Goal: Find specific page/section: Find specific page/section

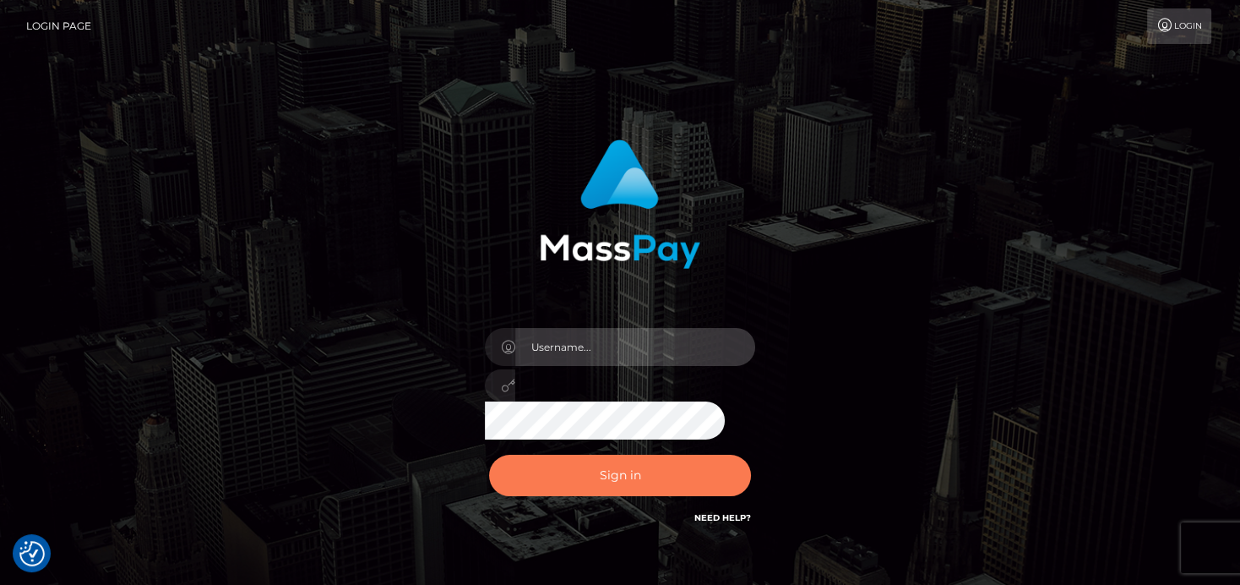
type input "denise"
click at [685, 482] on button "Sign in" at bounding box center [620, 475] width 262 height 41
type input "denise"
click at [654, 478] on button "Sign in" at bounding box center [620, 475] width 262 height 41
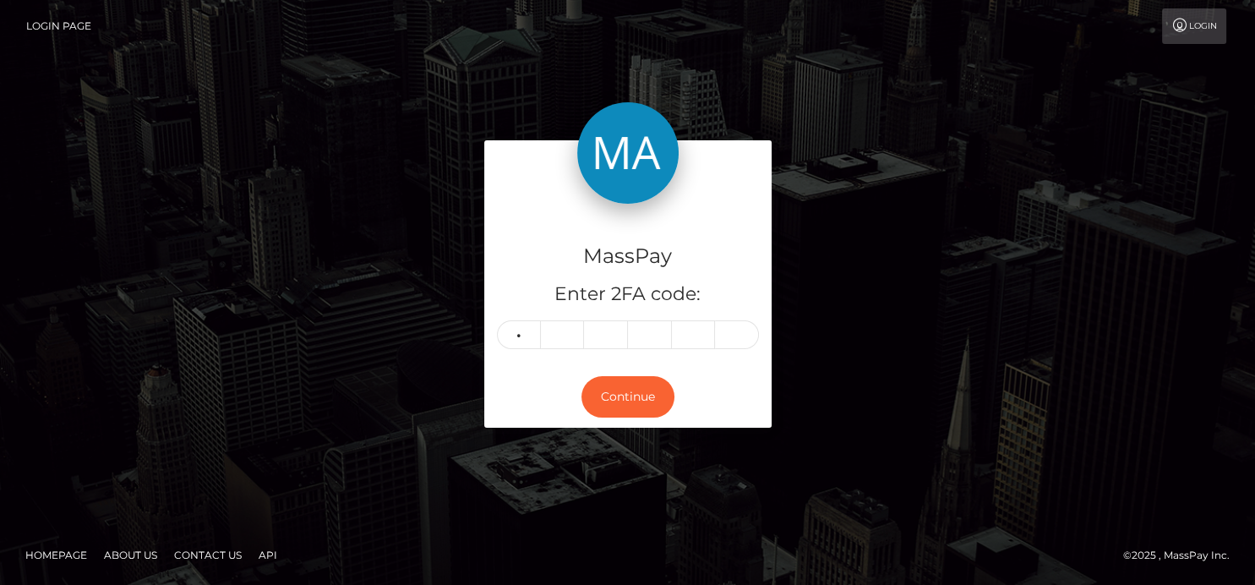
type input "0"
type input "3"
type input "9"
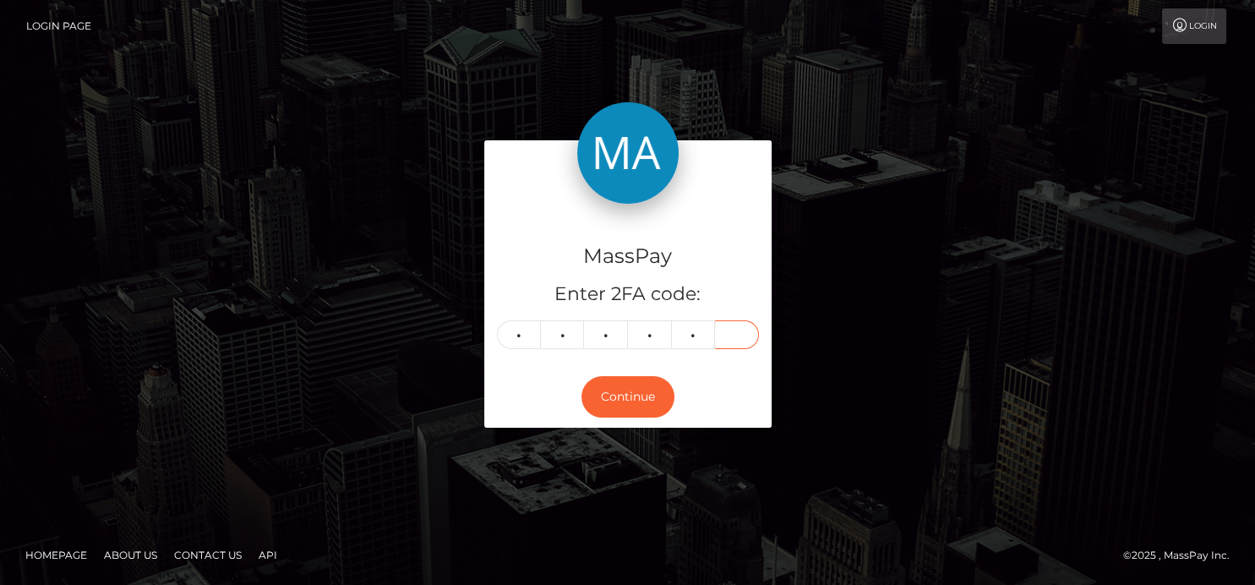
type input "3"
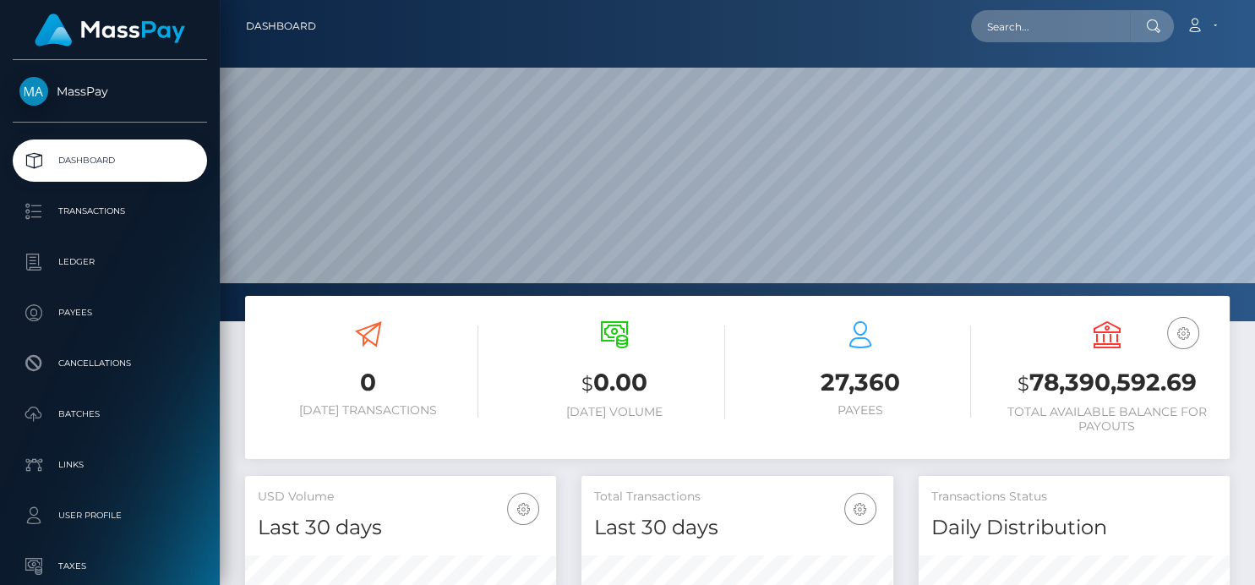
scroll to position [299, 311]
click at [1018, 31] on input "text" at bounding box center [1050, 26] width 159 height 32
paste input "9f5c57a5-df72-4ddc-855b-a88f6da9d657"
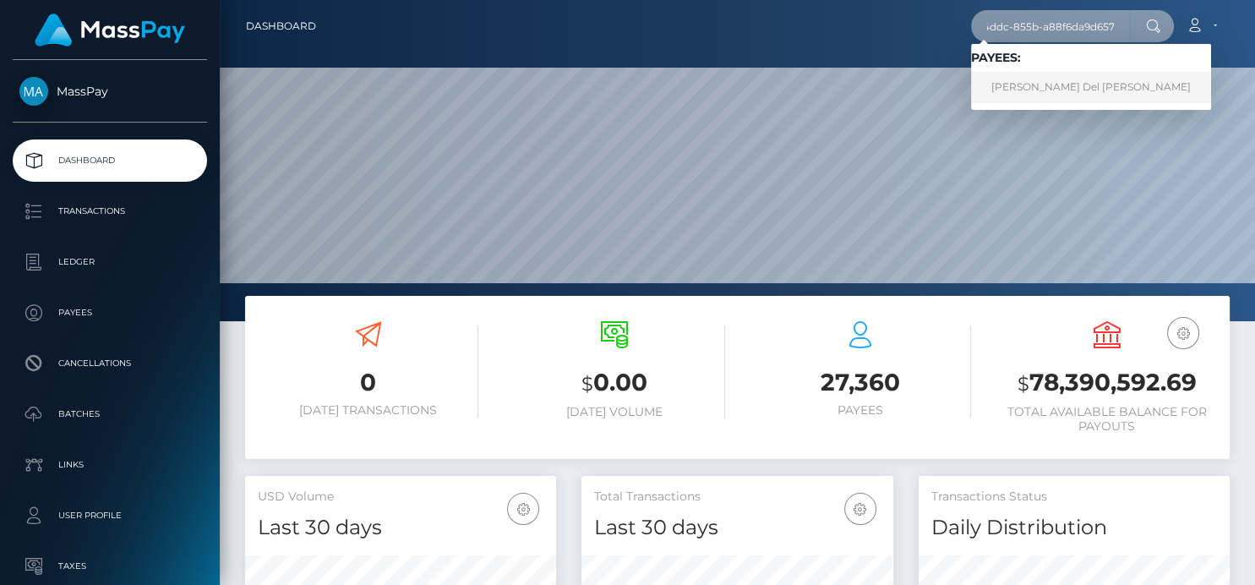
type input "9f5c57a5-df72-4ddc-855b-a88f6da9d657"
click at [1032, 88] on link "Maria Del Carmen Azamar Tinoco" at bounding box center [1091, 87] width 240 height 31
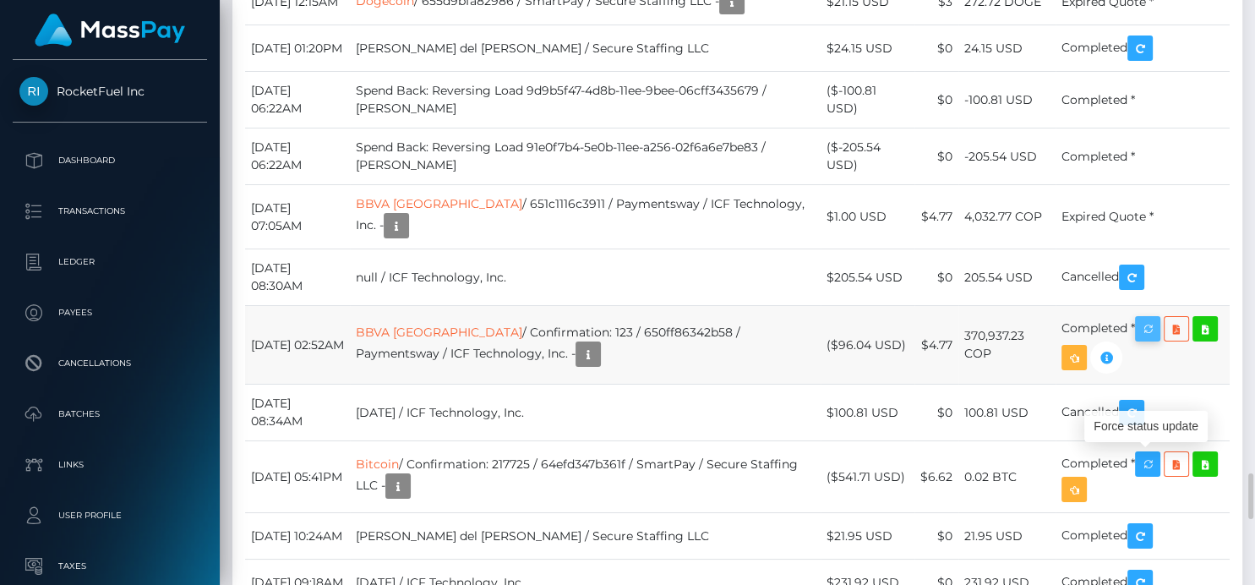
scroll to position [203, 311]
click at [1153, 340] on icon "button" at bounding box center [1147, 328] width 20 height 21
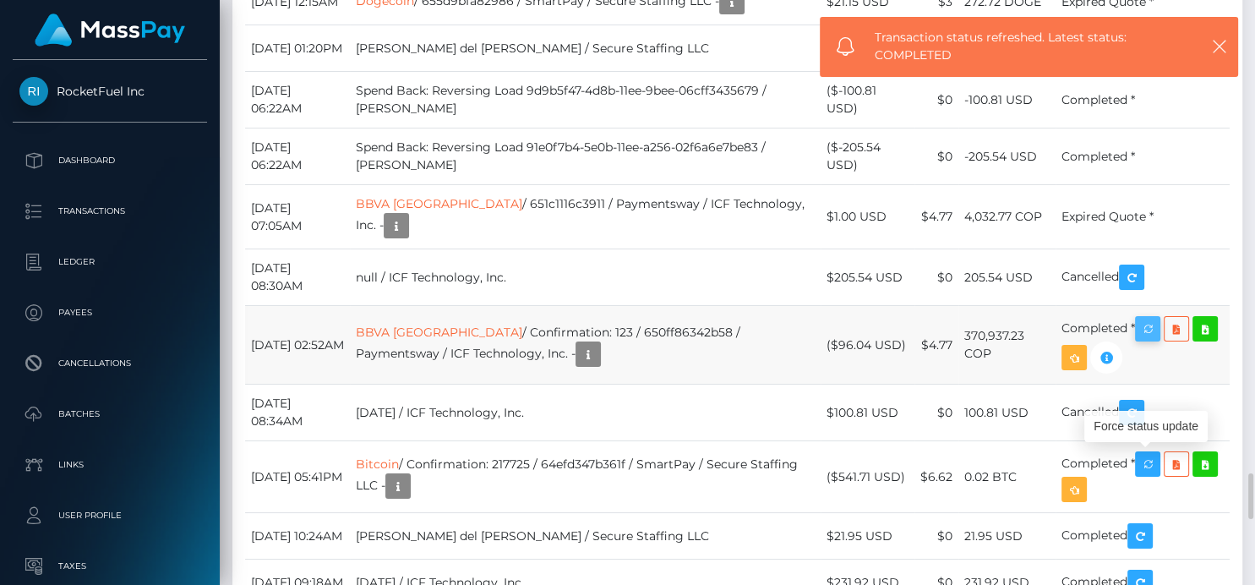
click at [1152, 340] on icon "button" at bounding box center [1147, 328] width 20 height 21
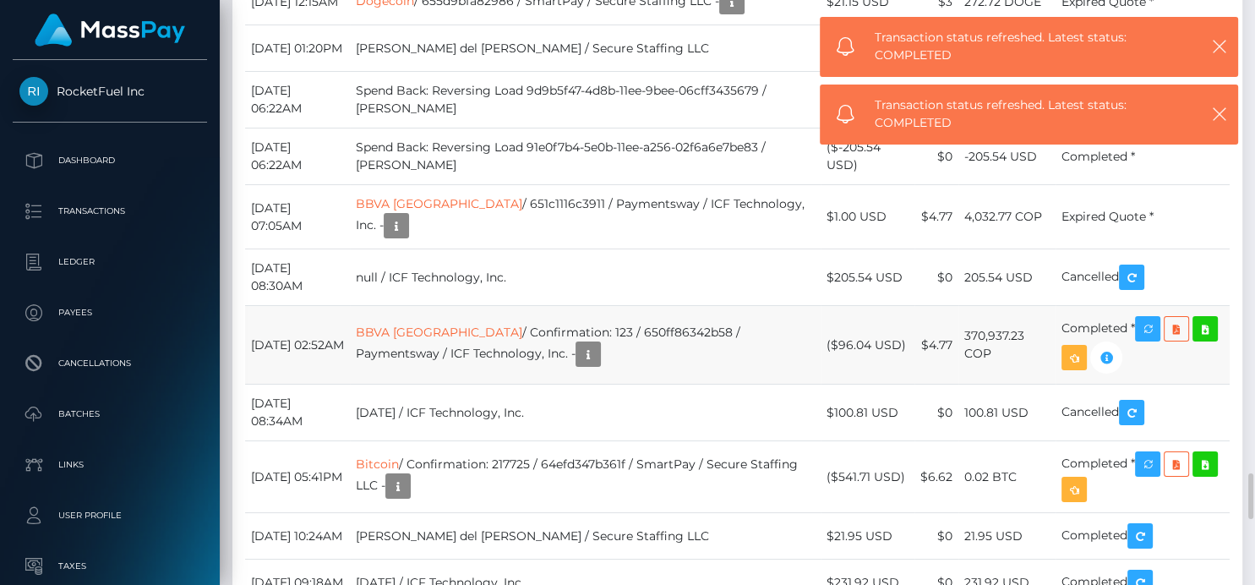
click at [602, 384] on td "BBVA [GEOGRAPHIC_DATA] / Confirmation: 123 / 650ff86342b58 / Paymentsway / ICF …" at bounding box center [585, 345] width 471 height 79
drag, startPoint x: 609, startPoint y: 460, endPoint x: 587, endPoint y: 462, distance: 22.1
click at [587, 384] on td "BBVA Colombia / Confirmation: 123 / 650ff86342b58 / Paymentsway / ICF Technolog…" at bounding box center [585, 345] width 471 height 79
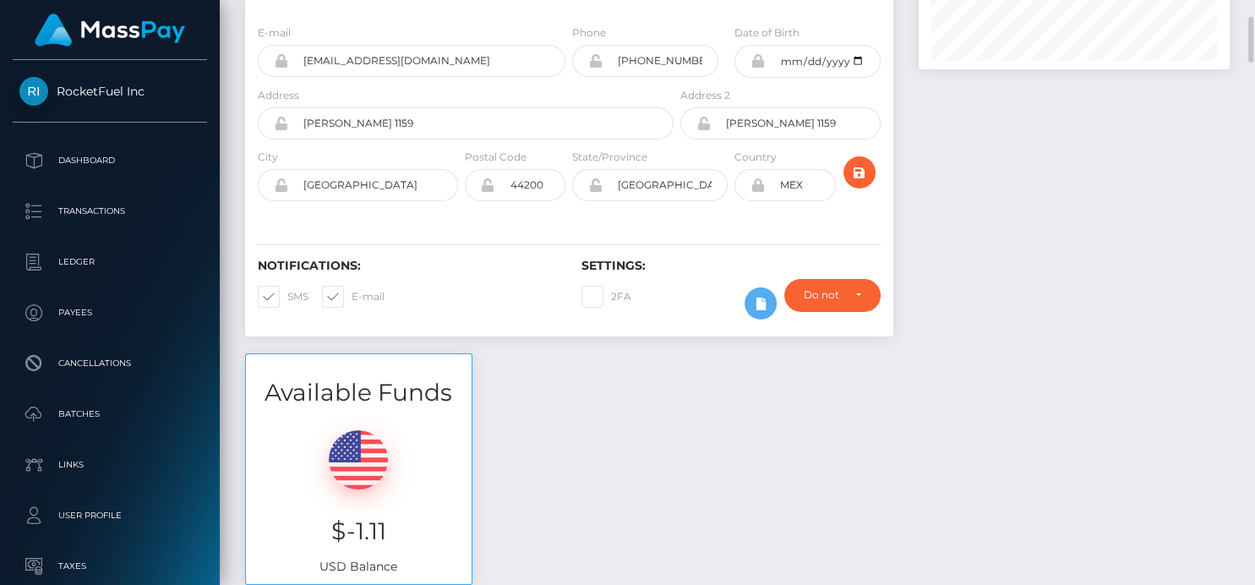
scroll to position [0, 0]
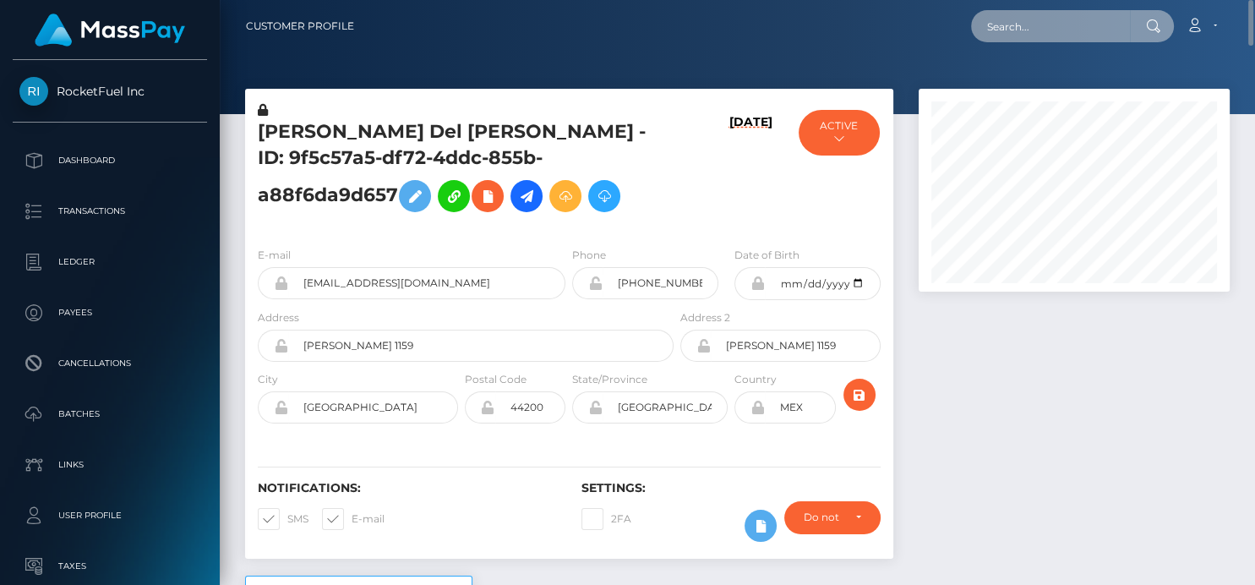
click at [1032, 28] on input "text" at bounding box center [1050, 26] width 159 height 32
paste input "1349453835@qq.com"
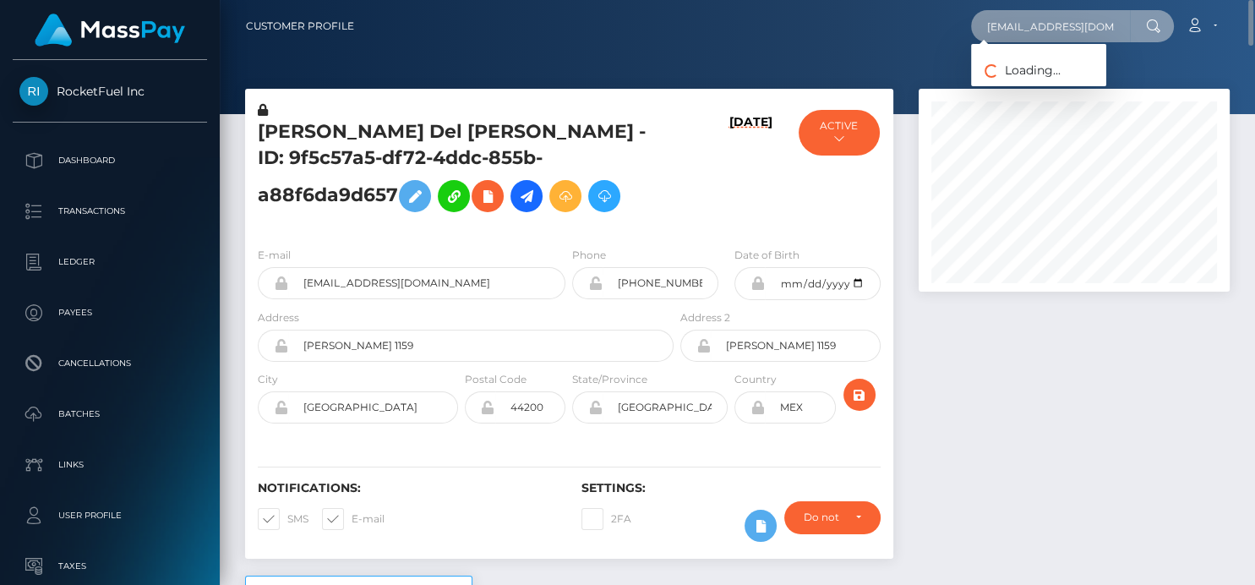
type input "1349453835@qq.com"
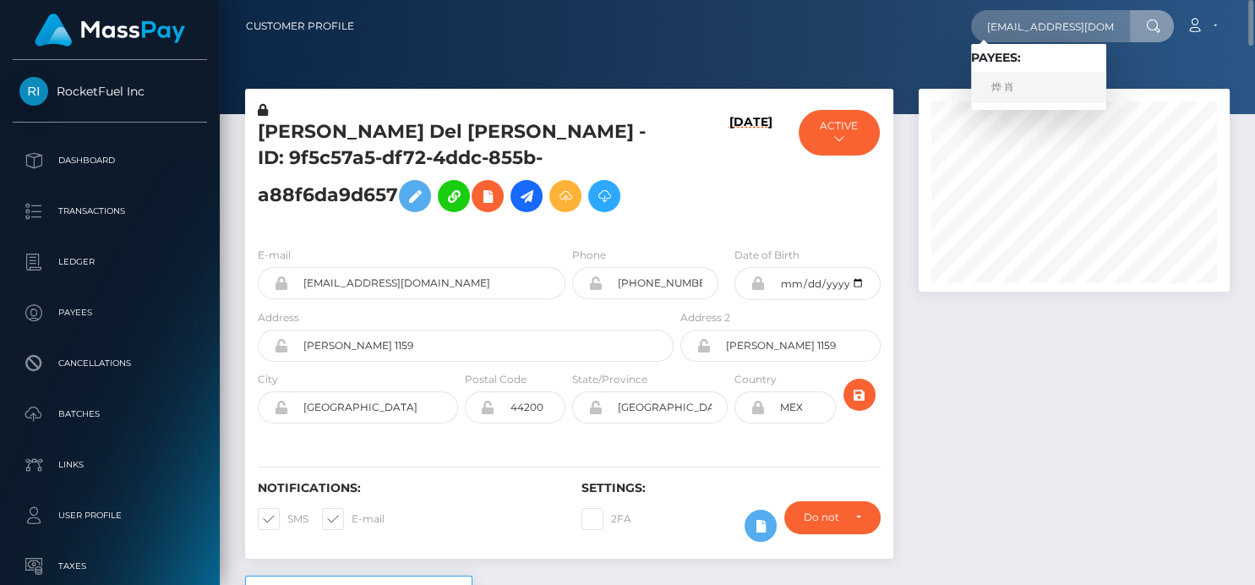
click at [1010, 78] on link "烨 肖" at bounding box center [1038, 87] width 135 height 31
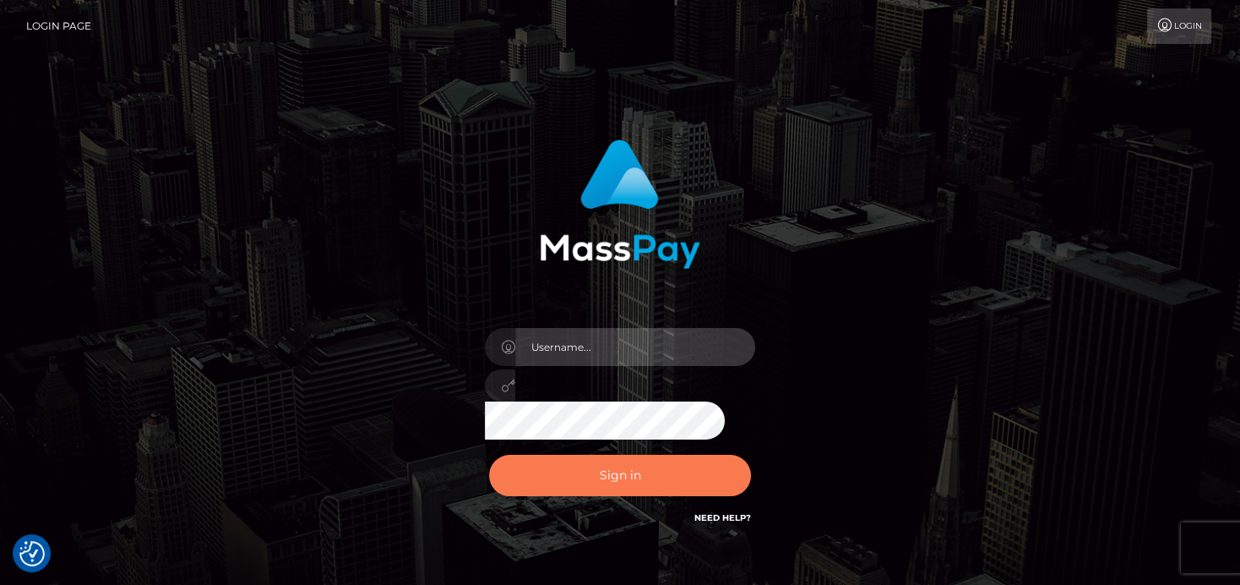
type input "denise"
click at [574, 482] on button "Sign in" at bounding box center [620, 475] width 262 height 41
type input "[PERSON_NAME]"
click at [565, 476] on button "Sign in" at bounding box center [620, 475] width 262 height 41
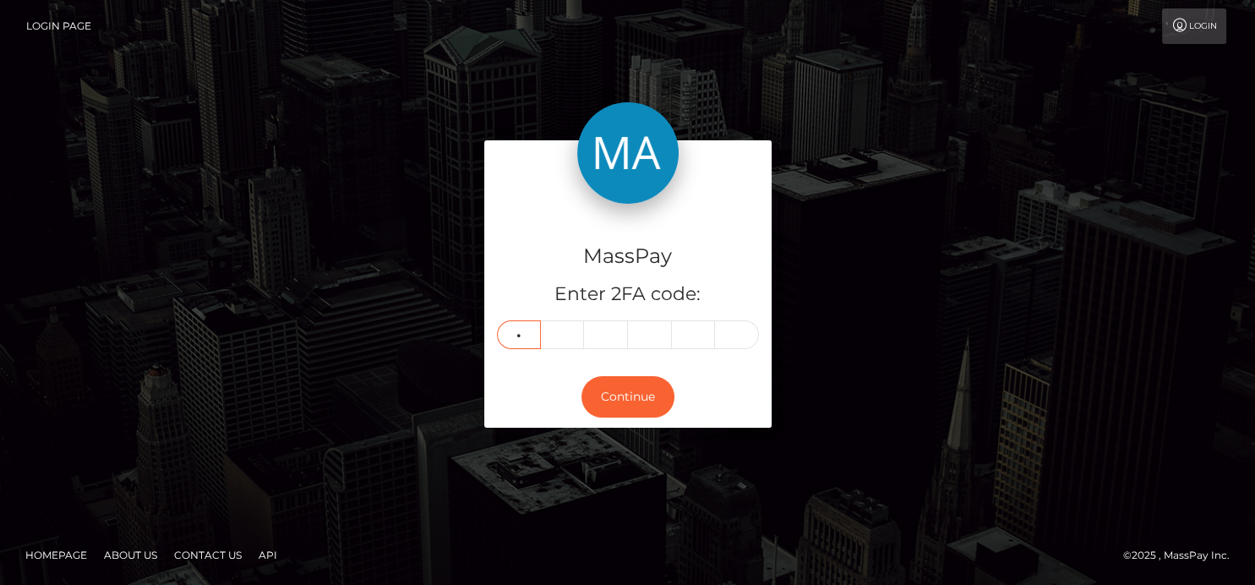
type input "0"
type input "8"
type input "5"
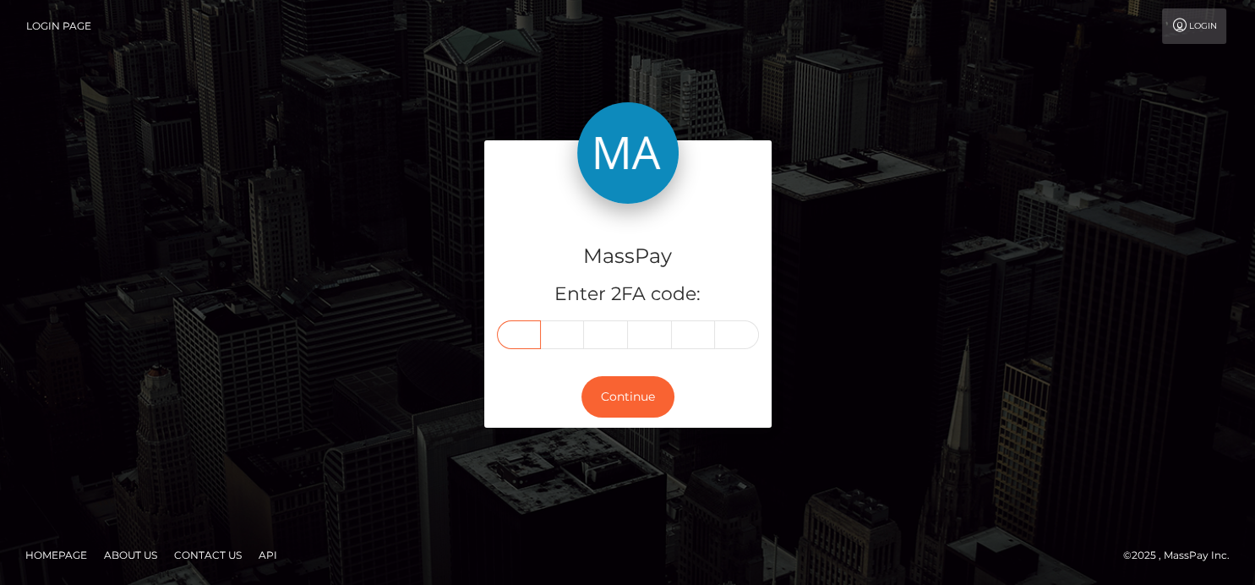
type input "0"
type input "8"
type input "5"
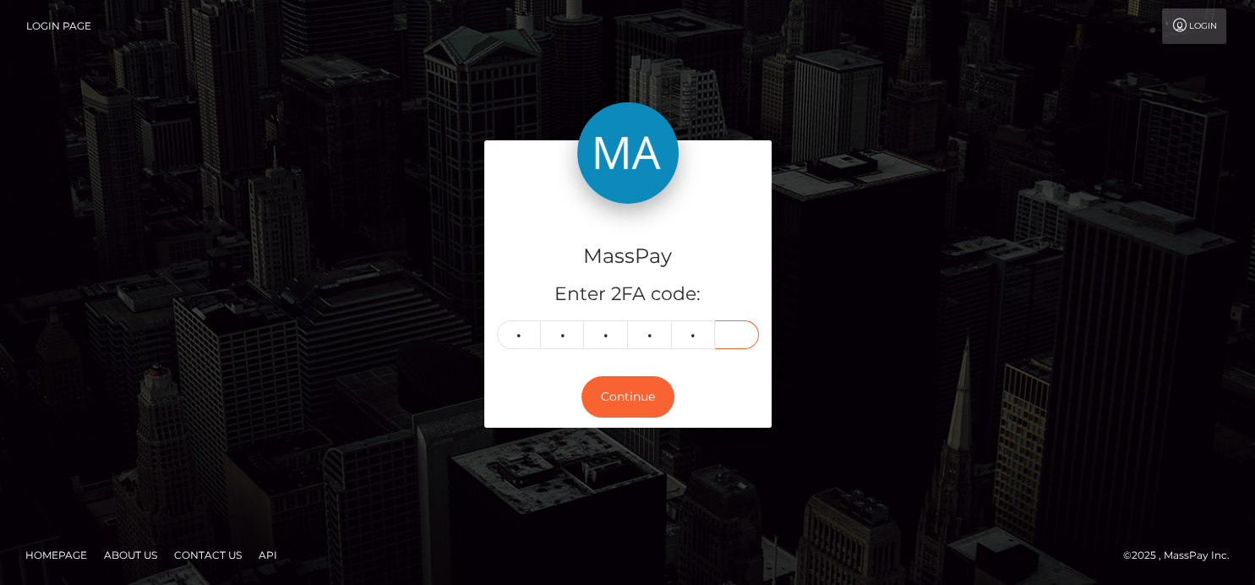
type input "2"
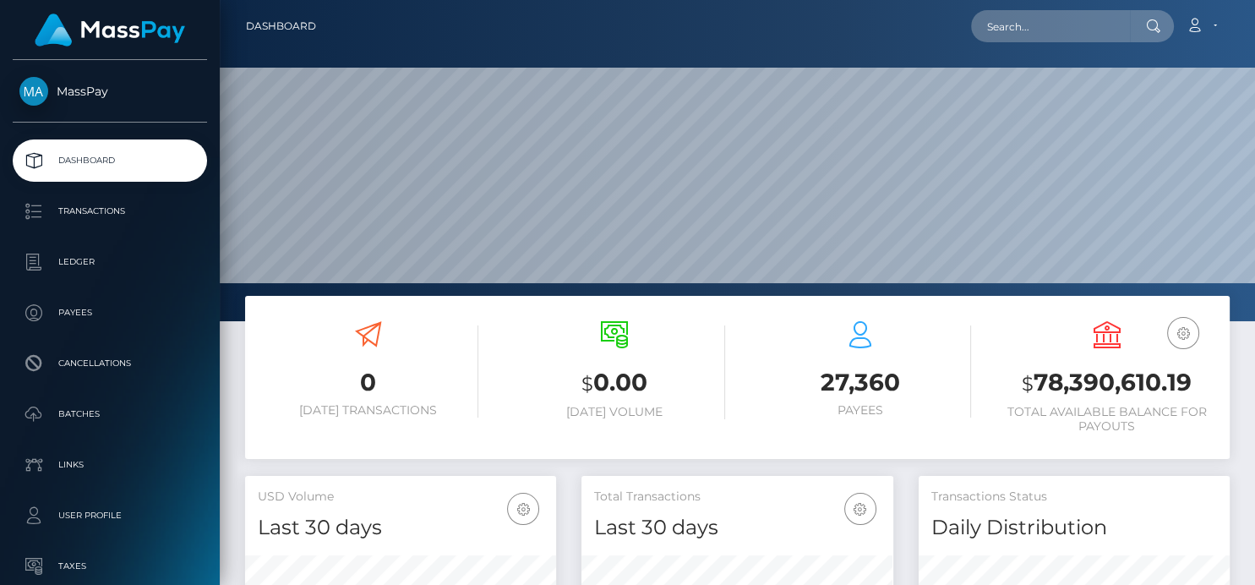
scroll to position [299, 311]
click at [996, 34] on input "text" at bounding box center [1050, 26] width 159 height 32
paste input "amosangela33@gmail.com"
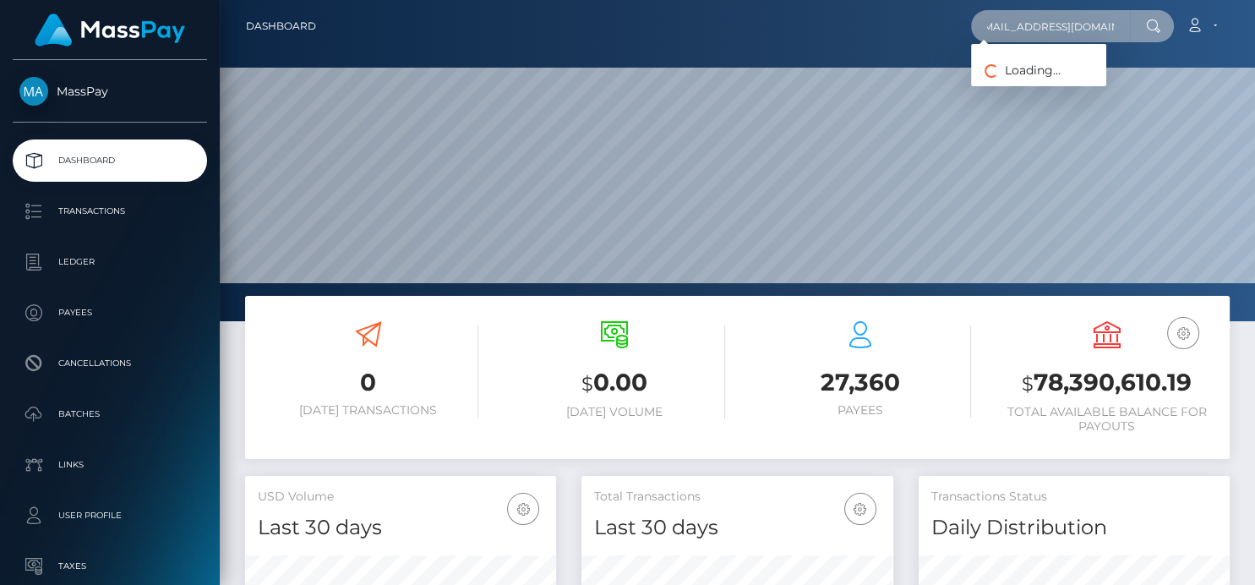
scroll to position [0, 0]
click at [990, 23] on input "amosangela33@gmail.com" at bounding box center [1050, 26] width 159 height 32
drag, startPoint x: 986, startPoint y: 26, endPoint x: 1253, endPoint y: -32, distance: 273.3
click at [1253, 0] on html "MassPay Dashboard Transactions Ledger Payees Cancellations Links" at bounding box center [627, 292] width 1255 height 585
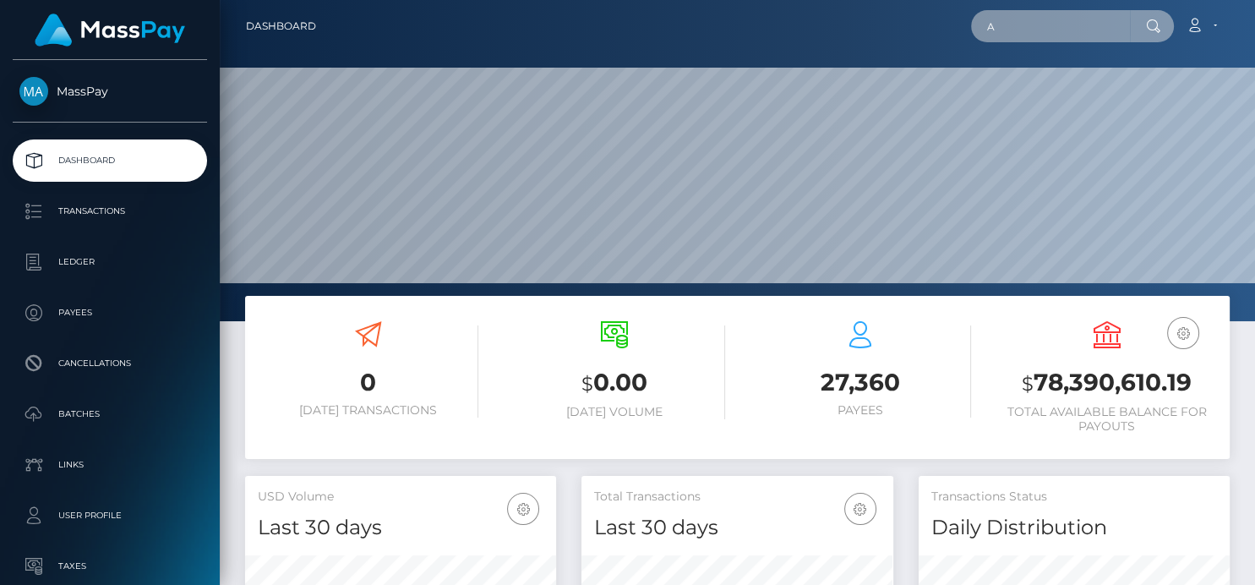
scroll to position [0, 0]
drag, startPoint x: 1094, startPoint y: 39, endPoint x: 917, endPoint y: 49, distance: 177.7
click at [917, 49] on nav "Dashboard Amos Angela Loading... Loading... Account Logout" at bounding box center [737, 26] width 1035 height 52
paste input "patperrry28@gmail.com"
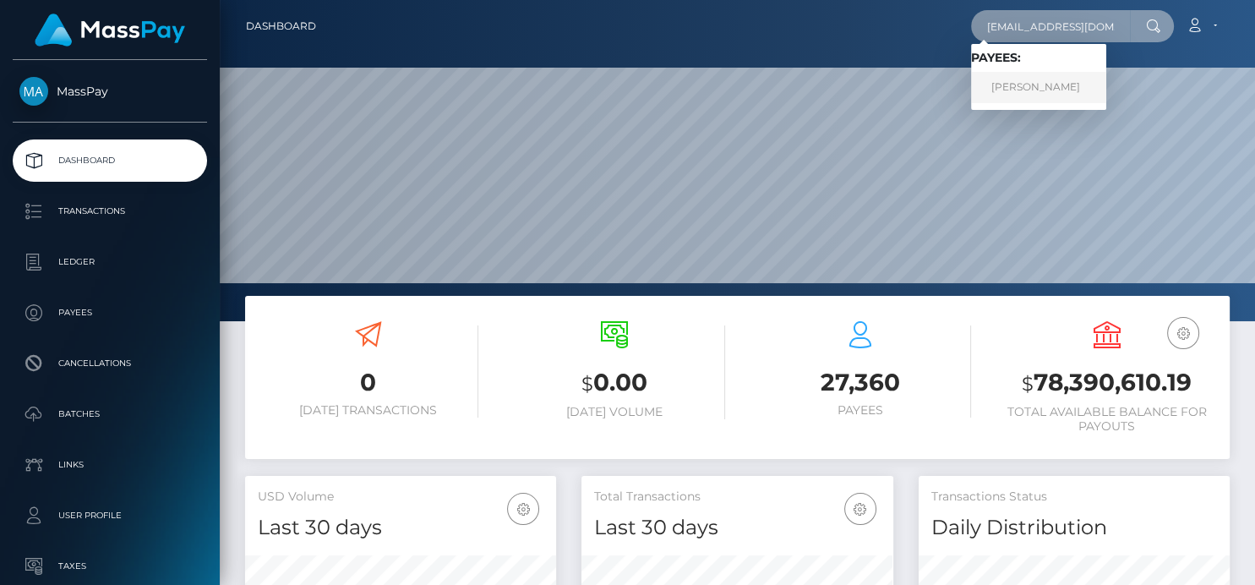
type input "patperrry28@gmail.com"
click at [1068, 83] on link "PATRICIA ANEEGE" at bounding box center [1038, 87] width 135 height 31
